Goal: Transaction & Acquisition: Download file/media

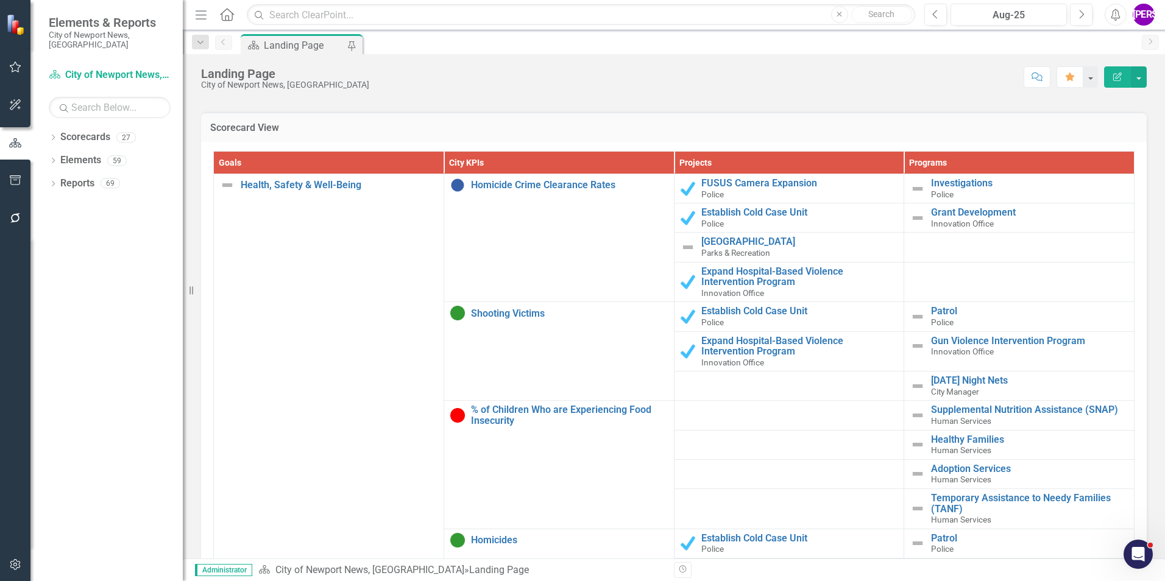
scroll to position [1099, 0]
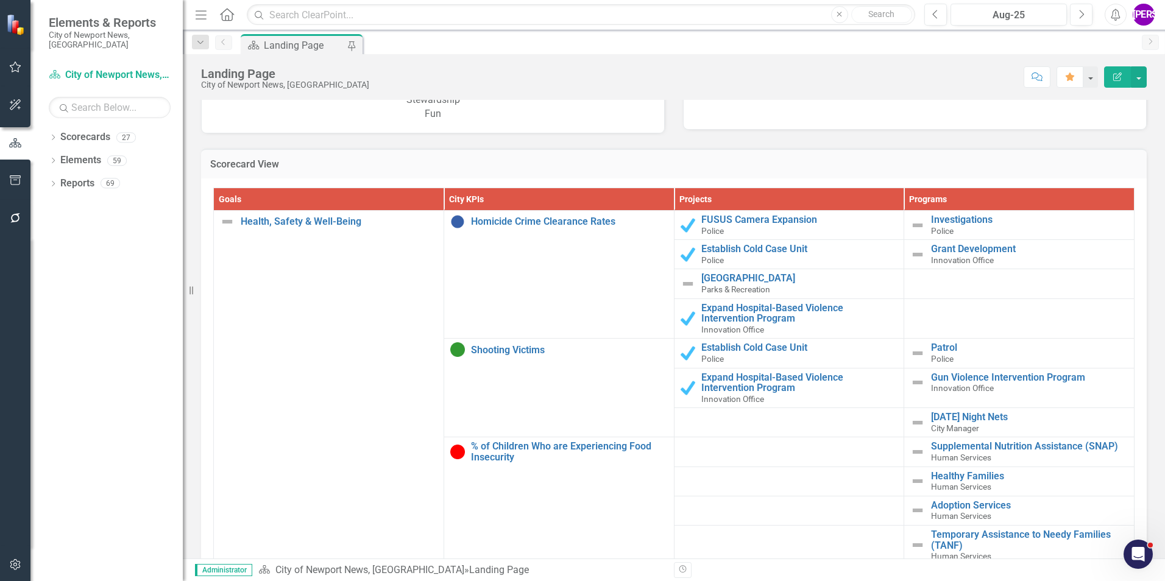
click at [935, 163] on h3 "Scorecard View" at bounding box center [673, 164] width 927 height 11
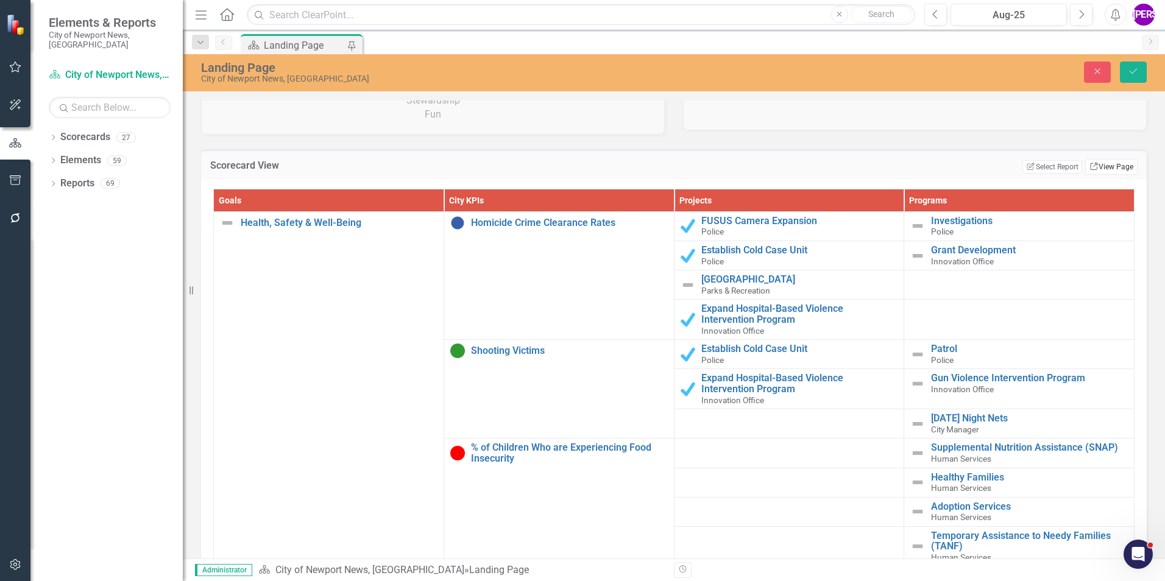
click at [1089, 169] on icon "Link" at bounding box center [1093, 166] width 9 height 7
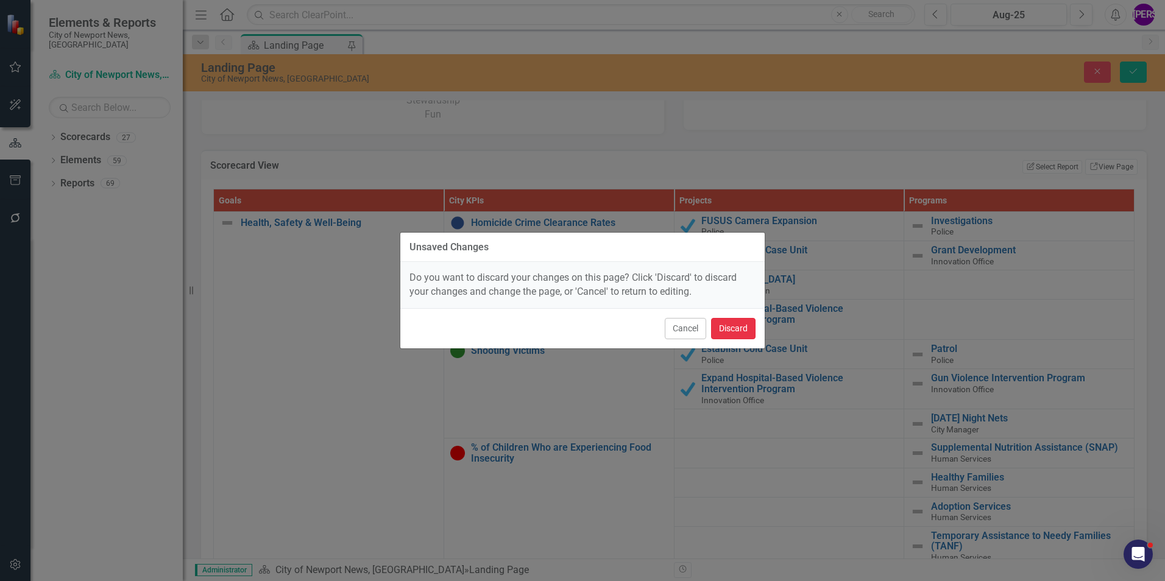
click at [741, 323] on button "Discard" at bounding box center [733, 328] width 44 height 21
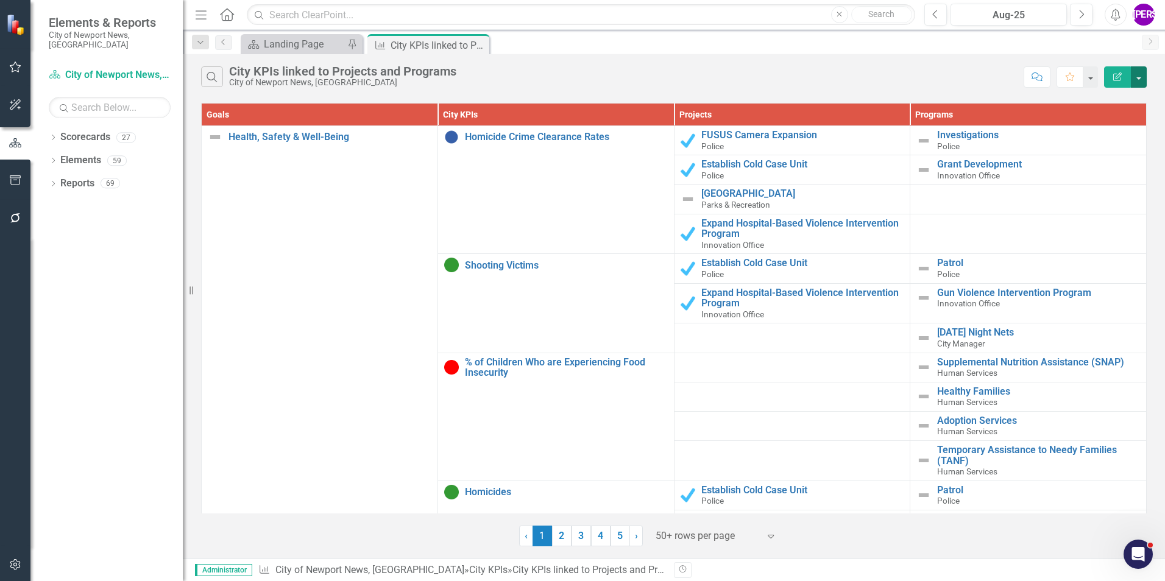
click at [1131, 82] on button "button" at bounding box center [1139, 76] width 16 height 21
click at [1115, 118] on link "PDF Export to PDF" at bounding box center [1098, 124] width 96 height 23
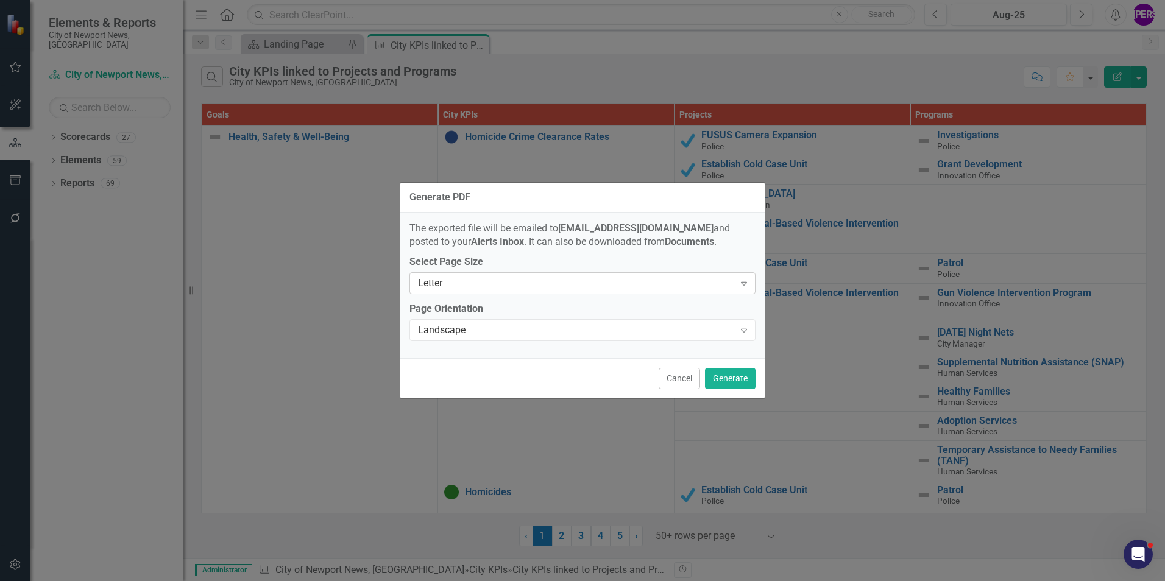
click at [746, 287] on icon "Expand" at bounding box center [744, 283] width 12 height 10
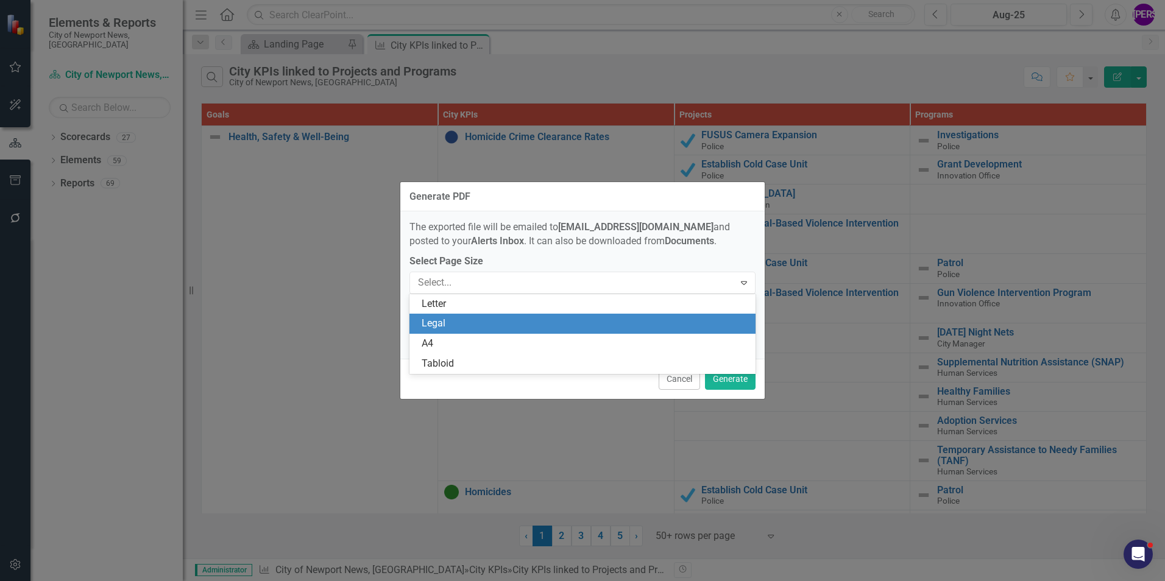
click at [548, 330] on div "Legal" at bounding box center [585, 324] width 327 height 14
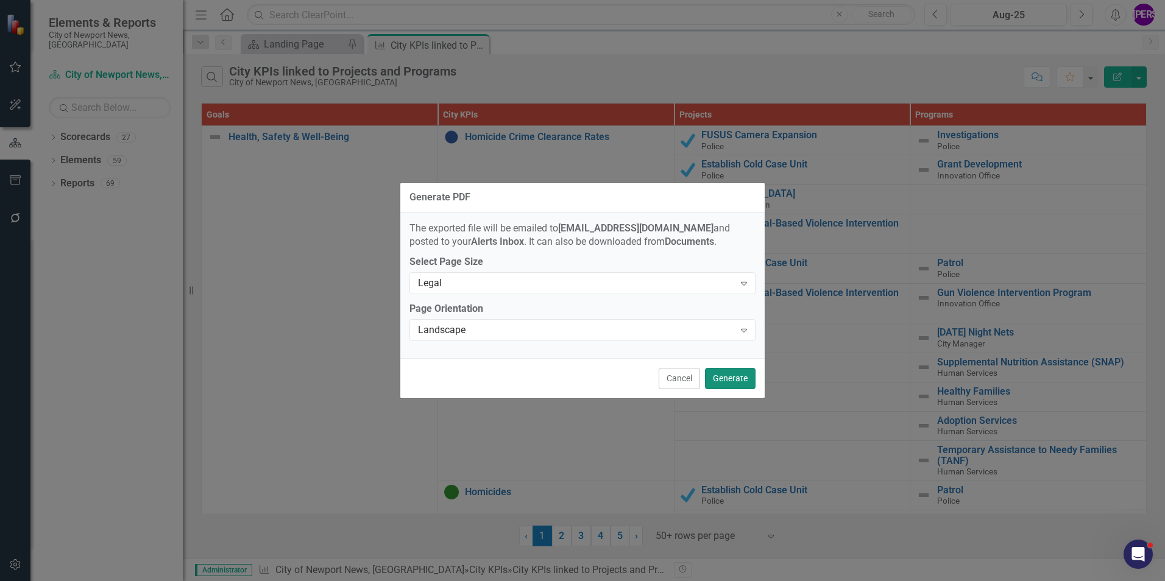
click at [735, 378] on button "Generate" at bounding box center [730, 378] width 51 height 21
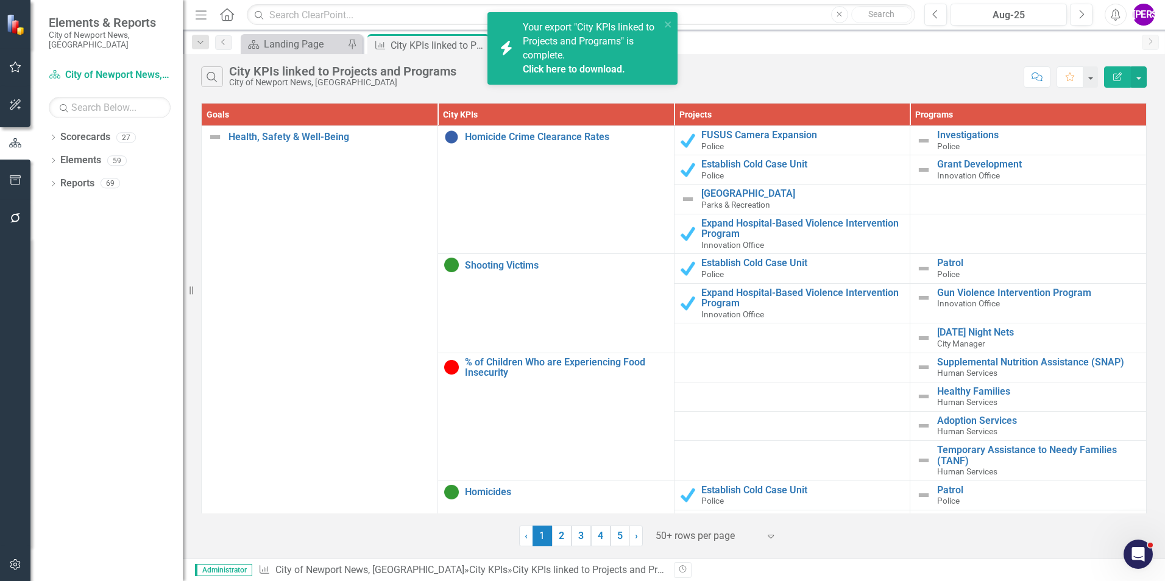
click at [571, 65] on link "Click here to download." at bounding box center [574, 69] width 102 height 12
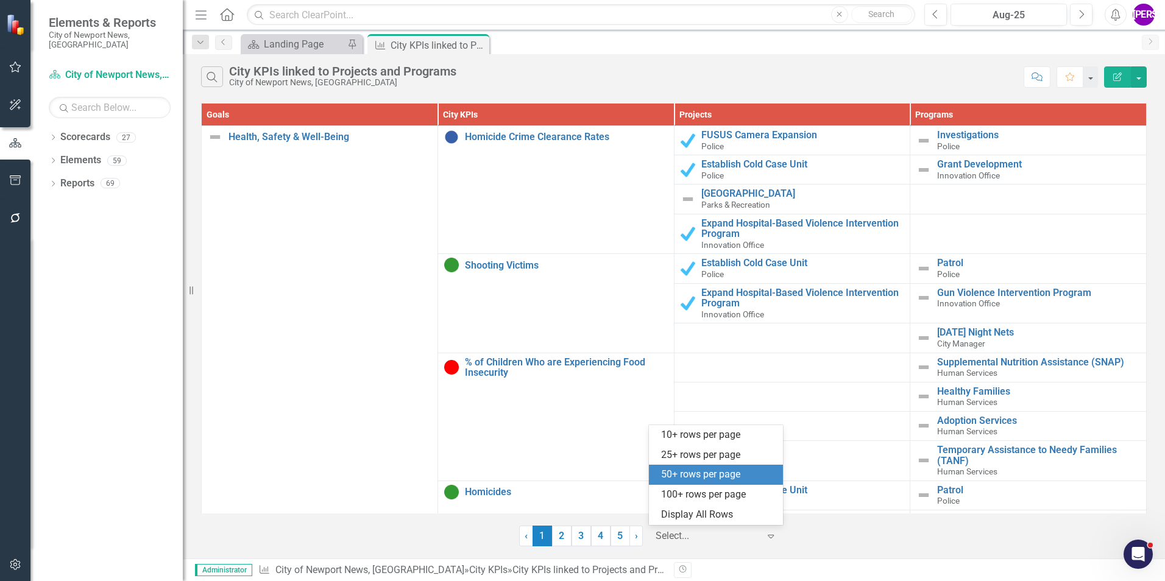
click at [733, 543] on div at bounding box center [708, 536] width 104 height 16
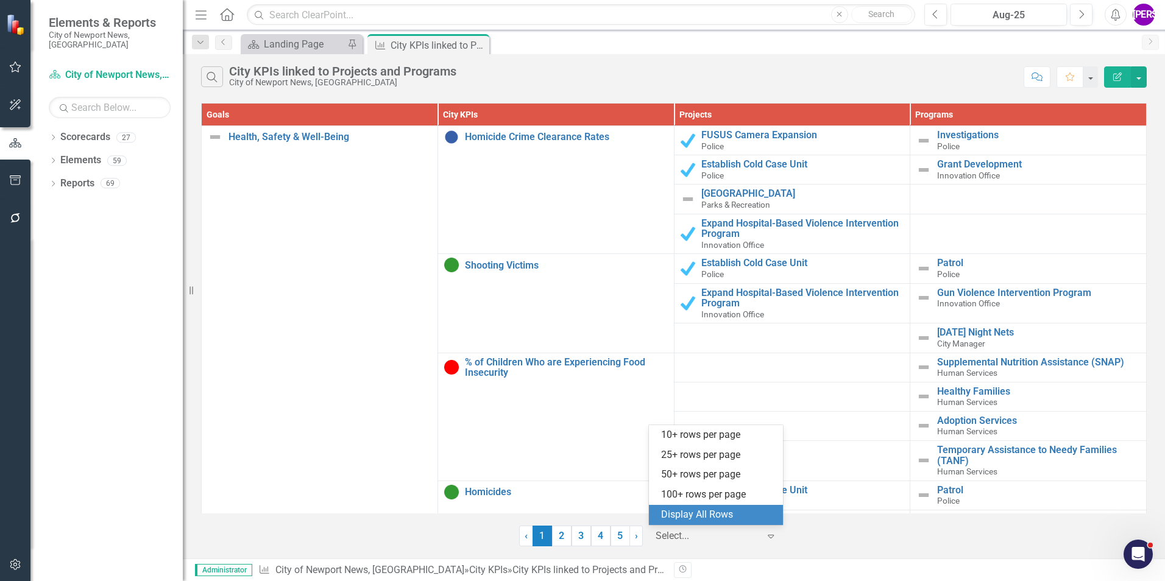
click at [728, 511] on div "Display All Rows" at bounding box center [718, 515] width 115 height 14
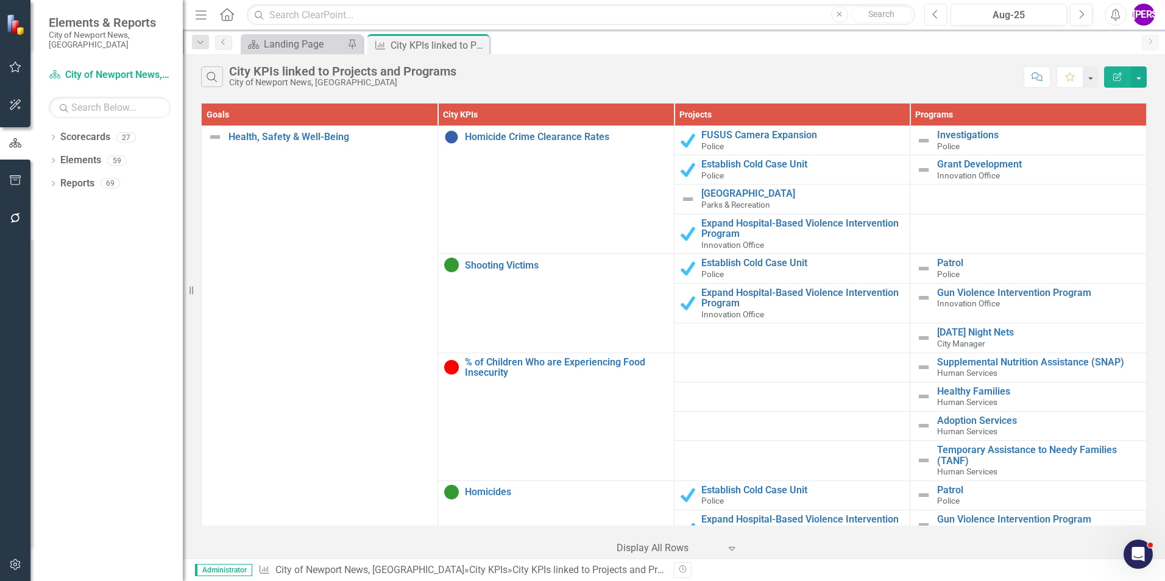
click at [932, 13] on icon "Previous" at bounding box center [935, 14] width 7 height 11
click at [746, 94] on div "Search City KPIs linked to Projects and Programs City of Newport News, [GEOGRAP…" at bounding box center [674, 306] width 982 height 504
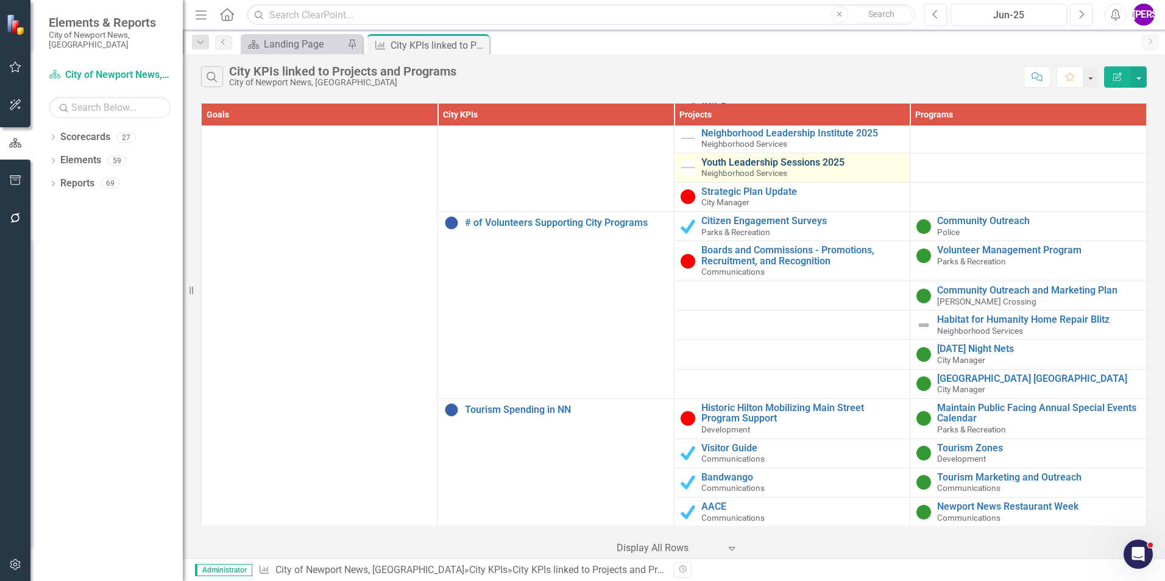
scroll to position [4691, 0]
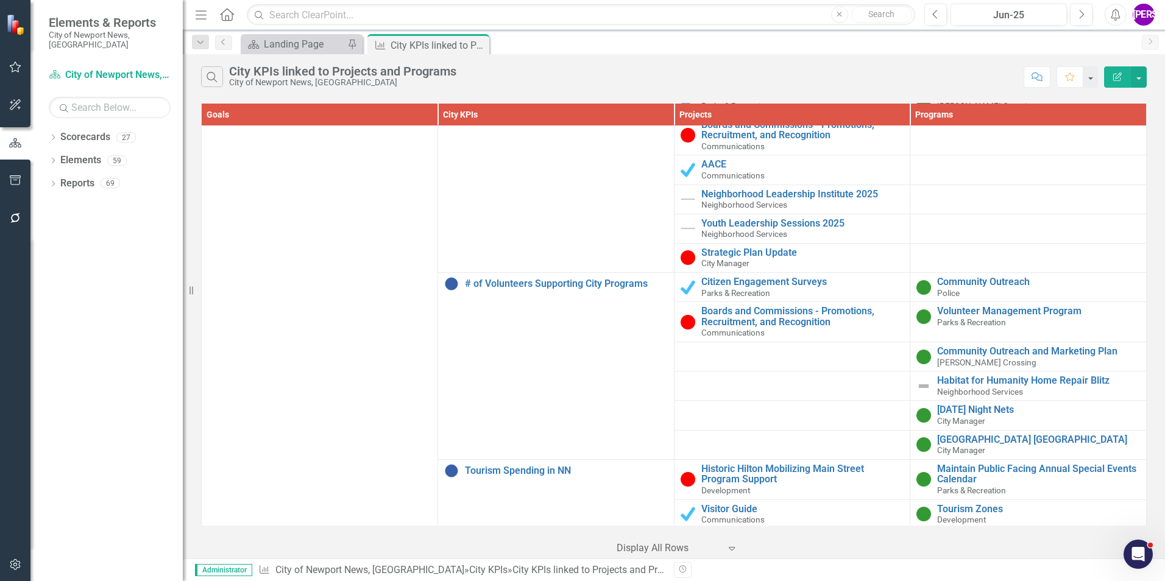
click at [1116, 78] on icon "Edit Report" at bounding box center [1117, 76] width 11 height 9
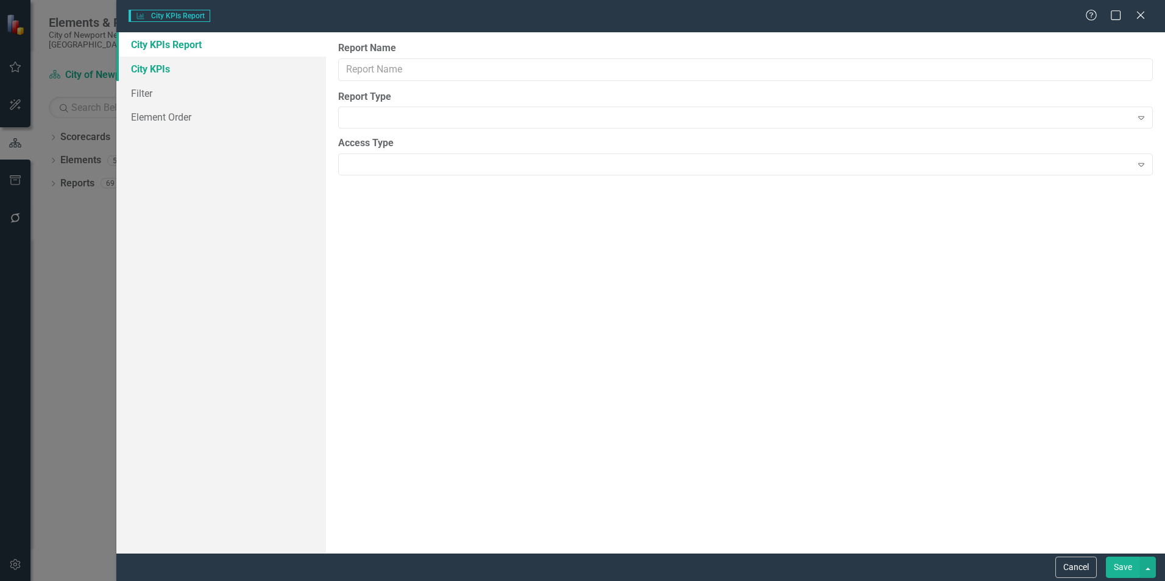
click at [163, 69] on link "City KPIs" at bounding box center [221, 69] width 210 height 24
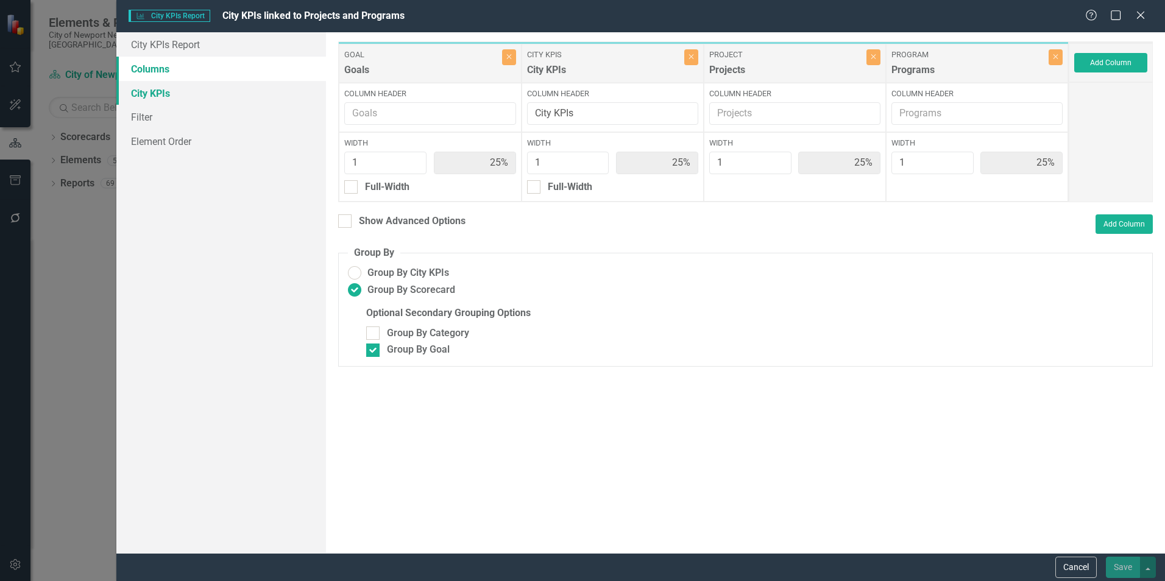
click at [168, 93] on link "City KPIs" at bounding box center [221, 93] width 210 height 24
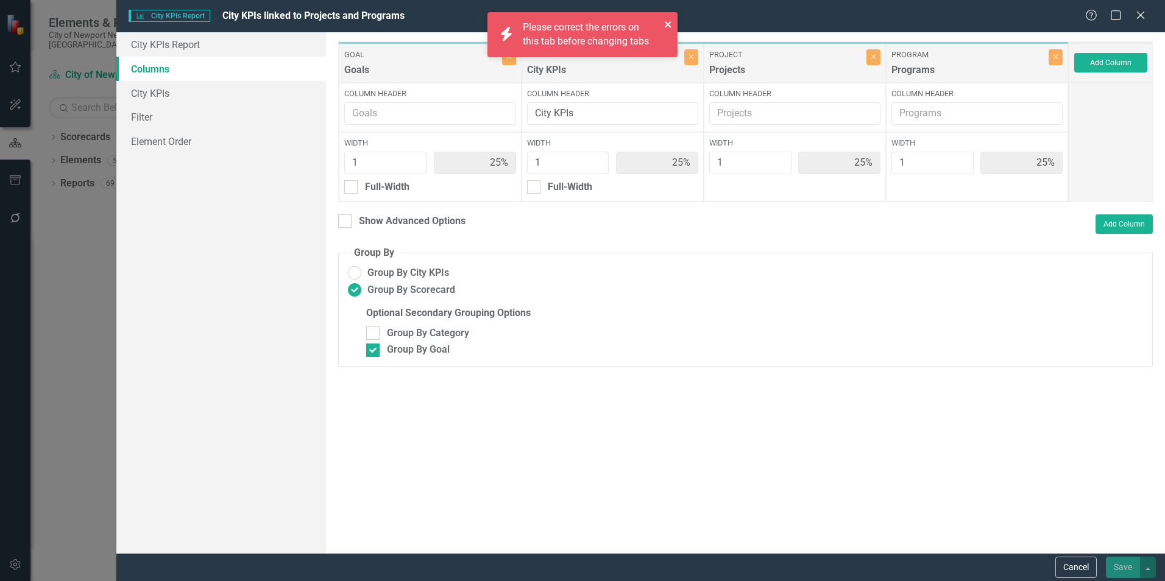
click at [667, 20] on icon "close" at bounding box center [668, 24] width 9 height 10
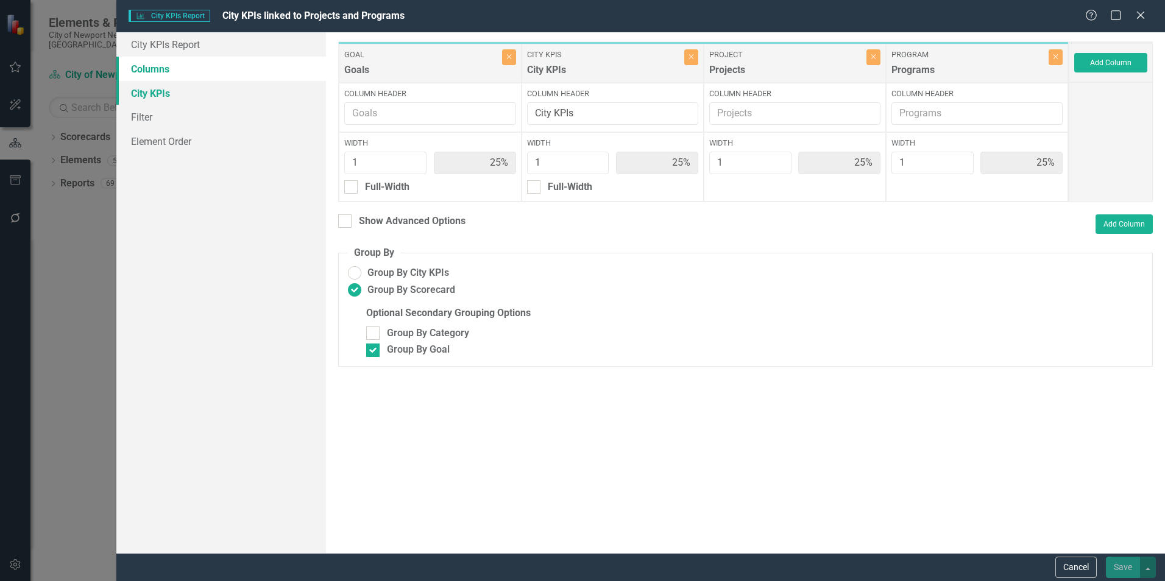
click at [167, 97] on link "City KPIs" at bounding box center [221, 93] width 210 height 24
click at [164, 95] on link "City KPIs" at bounding box center [221, 93] width 210 height 24
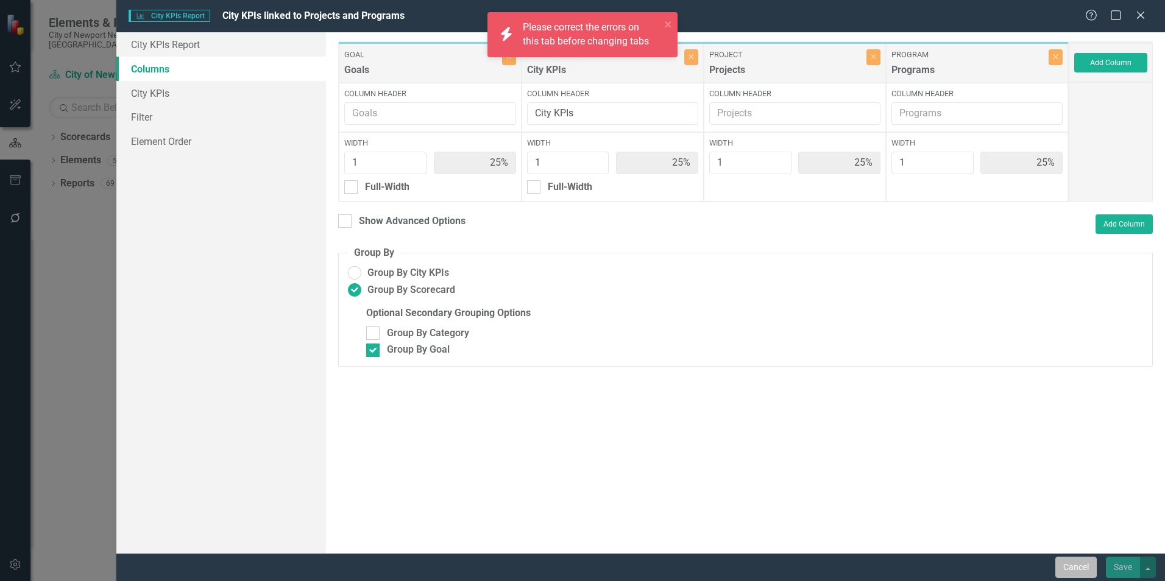
click at [1065, 565] on button "Cancel" at bounding box center [1075, 567] width 41 height 21
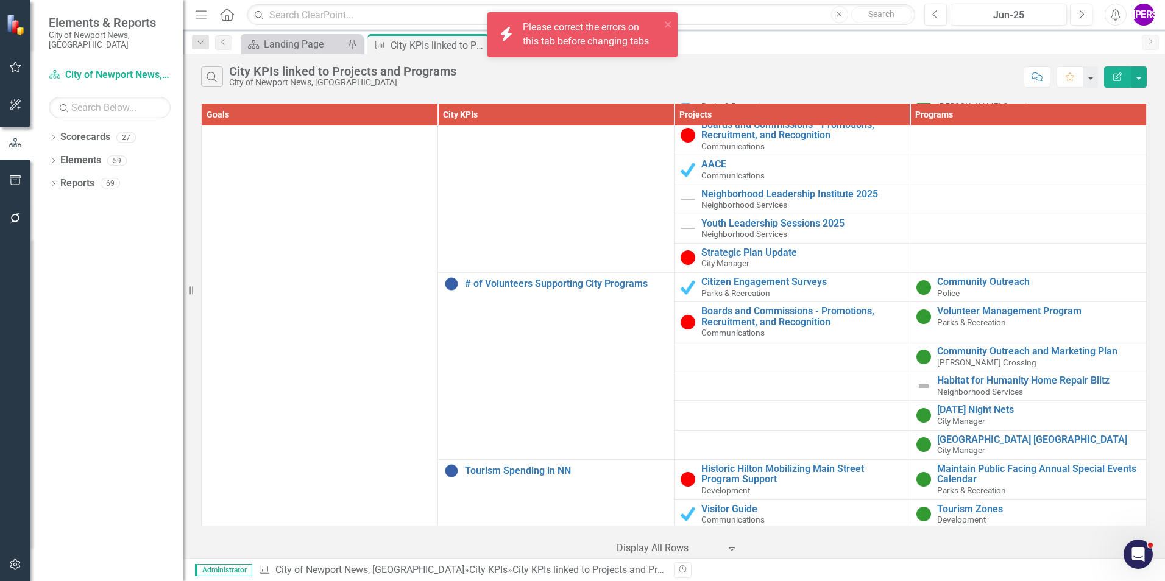
click at [1119, 85] on button "Edit Report" at bounding box center [1117, 76] width 27 height 21
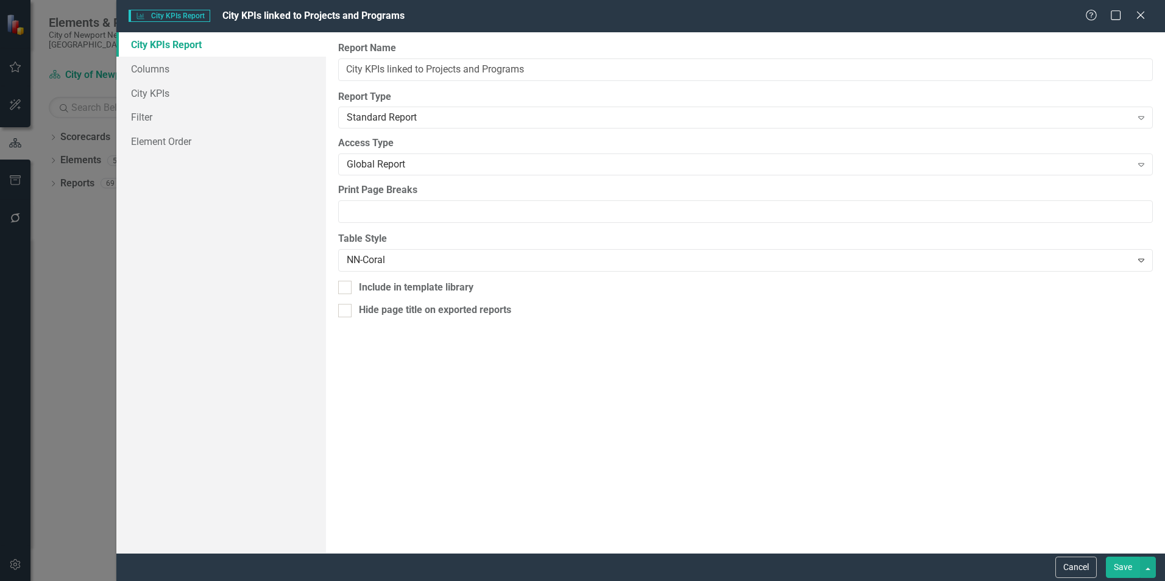
scroll to position [4447, 0]
click at [169, 92] on link "City KPIs" at bounding box center [221, 93] width 210 height 24
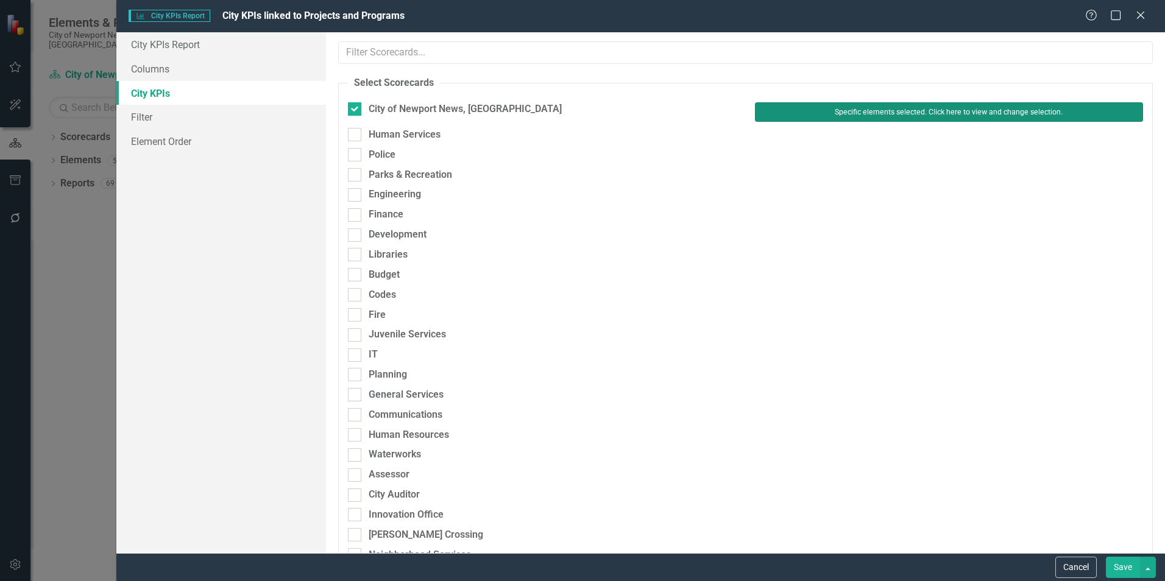
click at [856, 118] on button "Specific elements selected. Click here to view and change selection." at bounding box center [949, 111] width 388 height 19
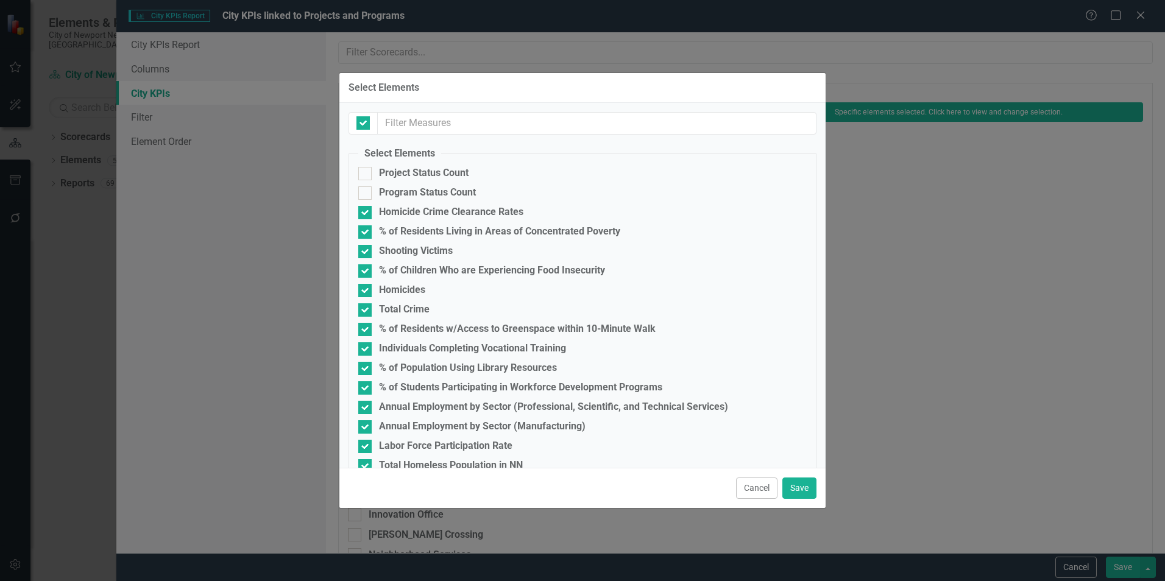
checkbox input "false"
click at [745, 496] on button "Cancel" at bounding box center [756, 488] width 41 height 21
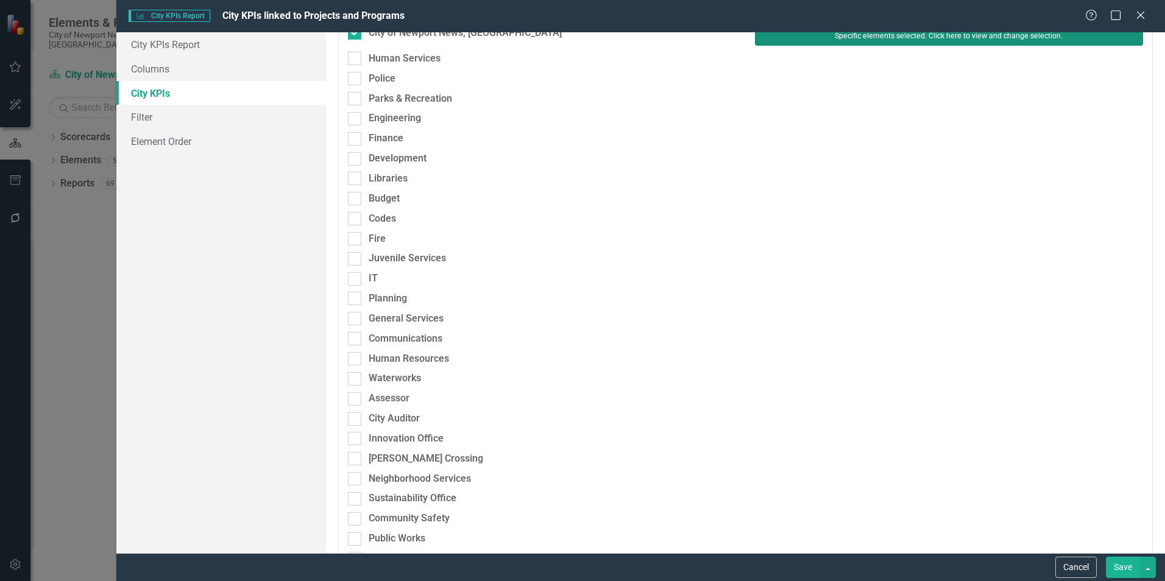
scroll to position [105, 0]
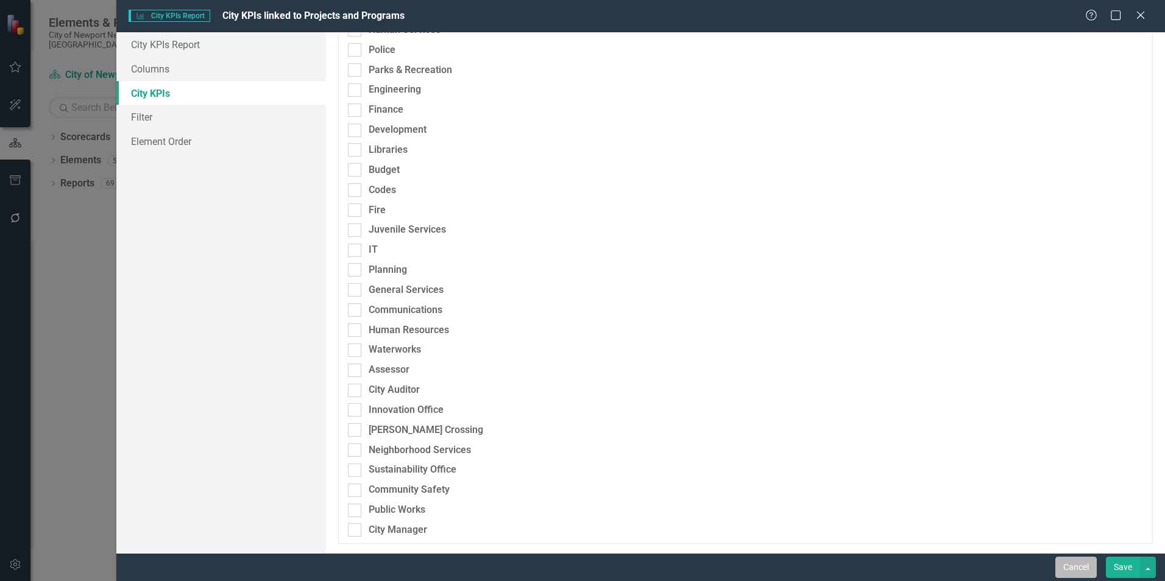
click at [1070, 568] on button "Cancel" at bounding box center [1075, 567] width 41 height 21
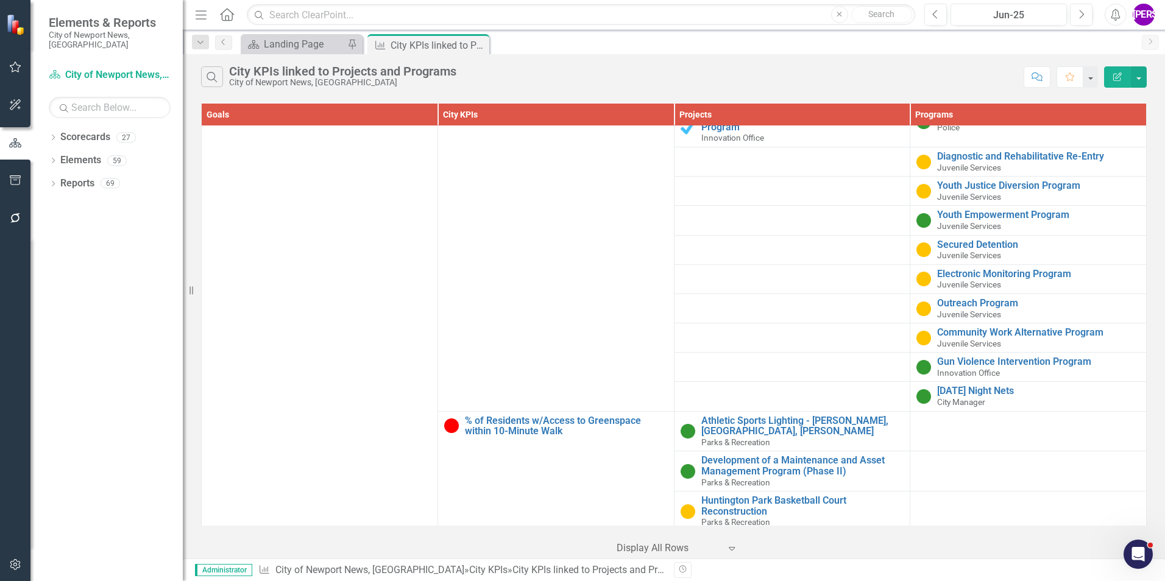
scroll to position [0, 0]
